Goal: Find specific page/section: Find specific page/section

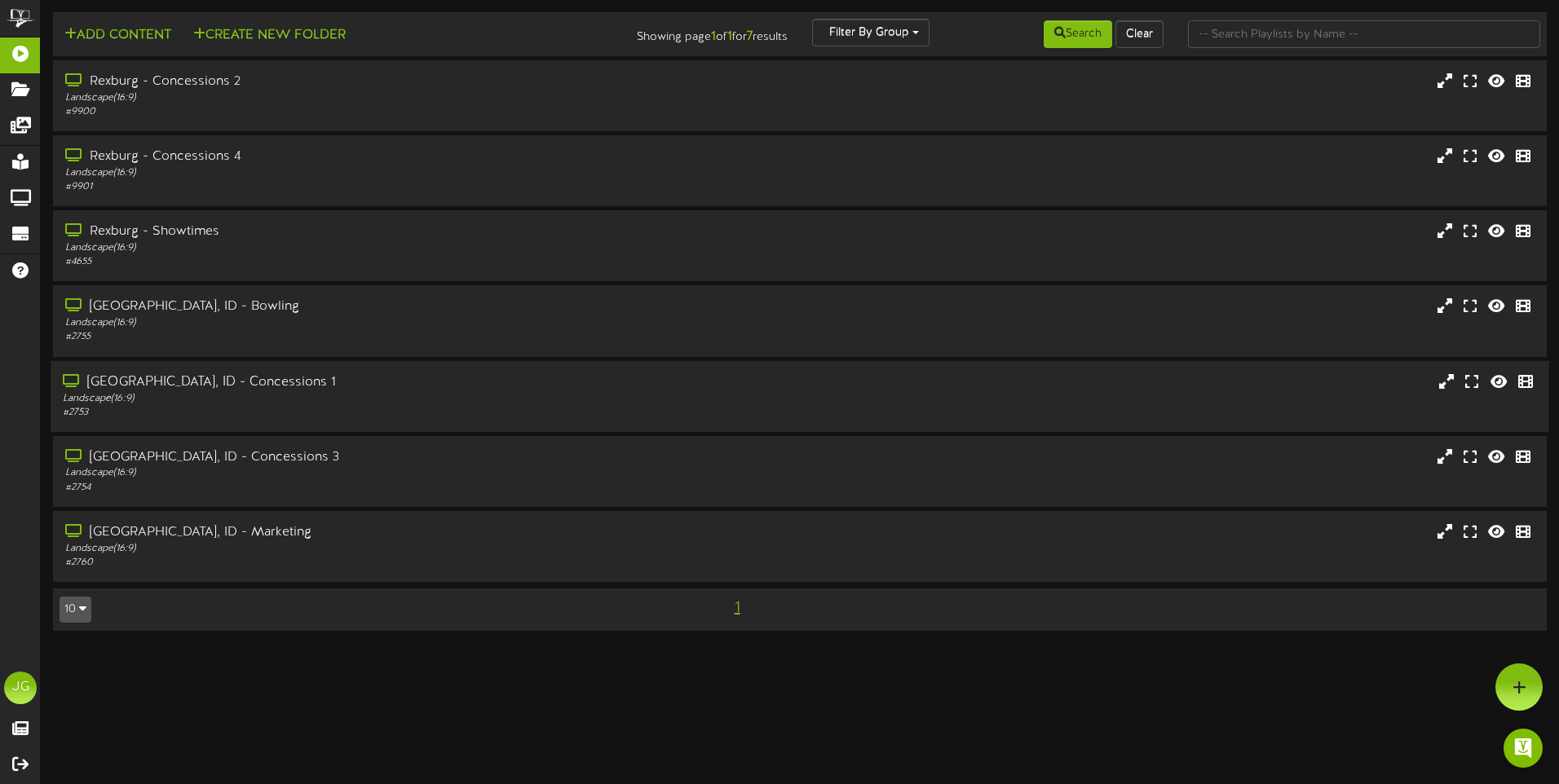
click at [495, 405] on div "Landscape ( 16:9 )" at bounding box center [363, 398] width 600 height 14
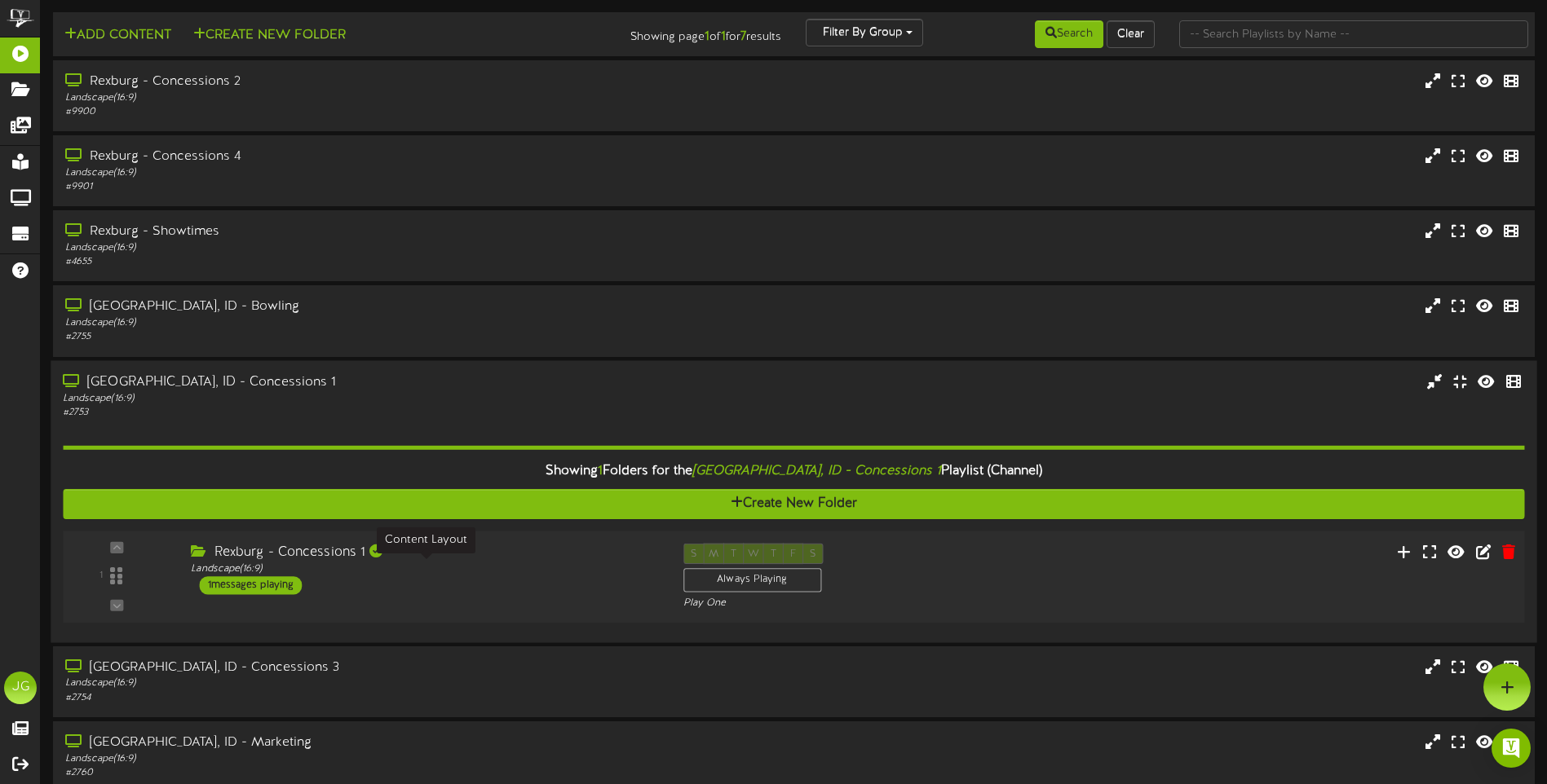
click at [287, 572] on div "Landscape ( 16:9 )" at bounding box center [424, 568] width 467 height 14
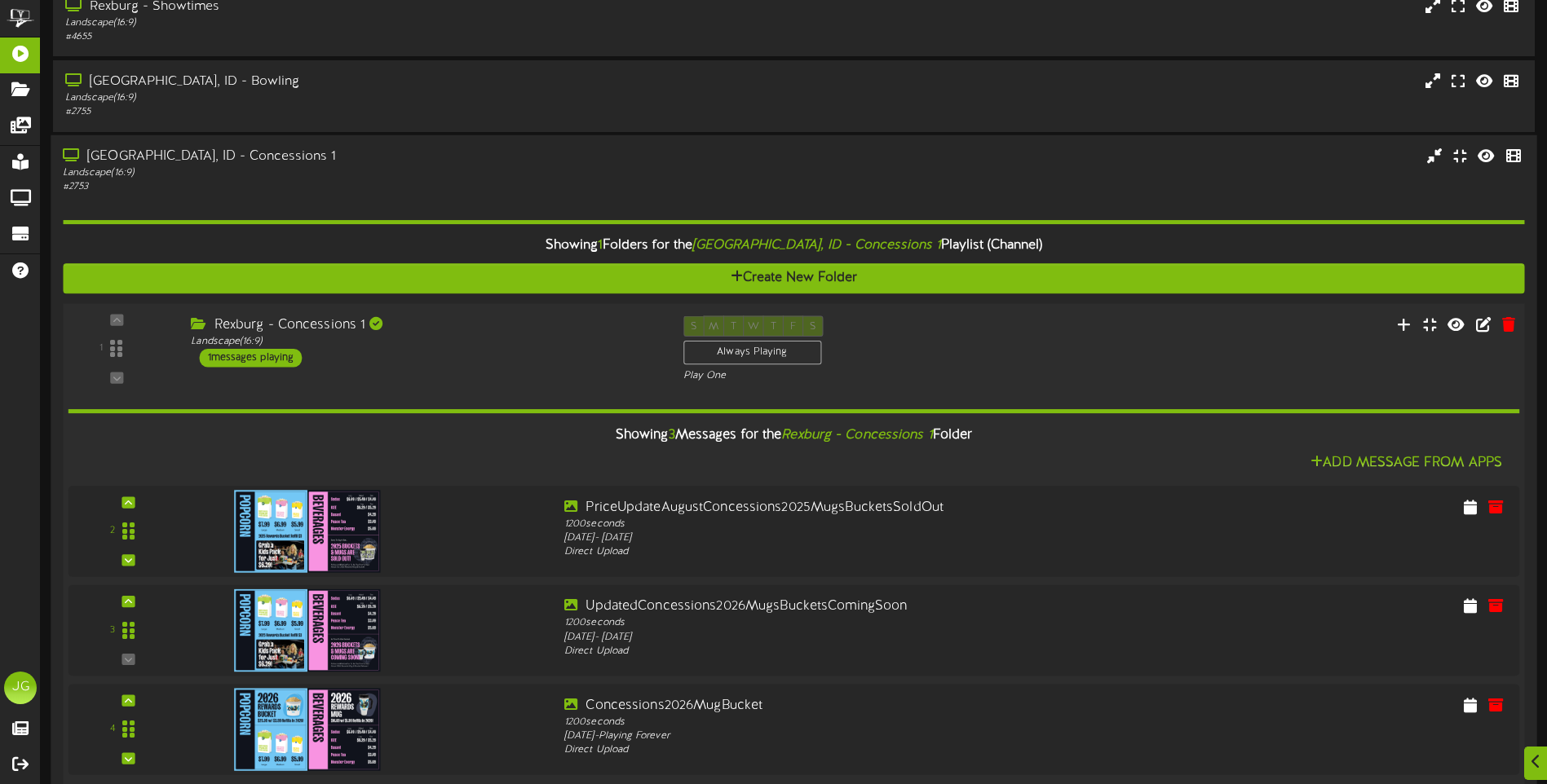
scroll to position [245, 0]
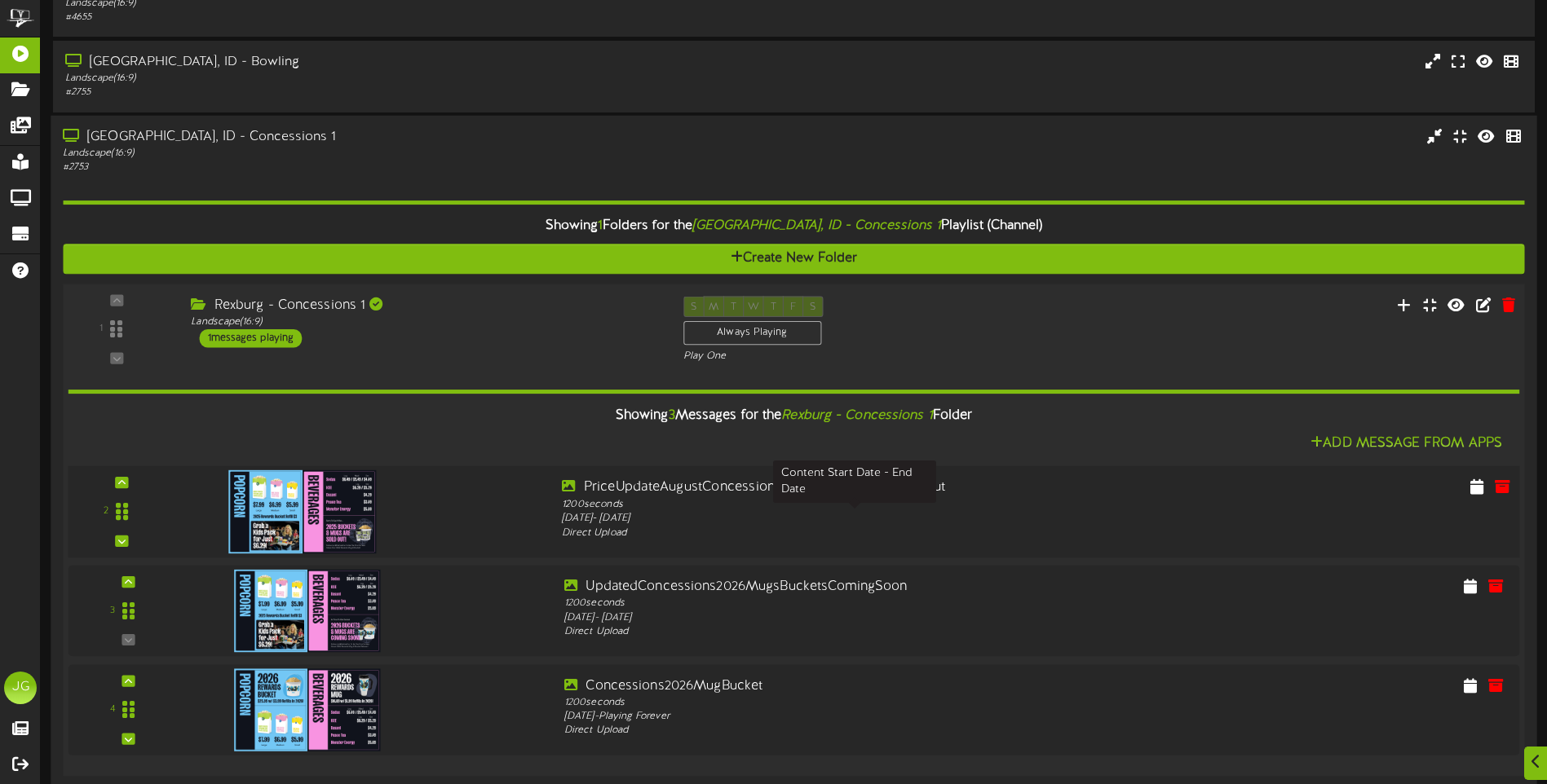
click at [1126, 512] on div "[DATE] - [DATE]" at bounding box center [854, 518] width 585 height 15
